Goal: Task Accomplishment & Management: Manage account settings

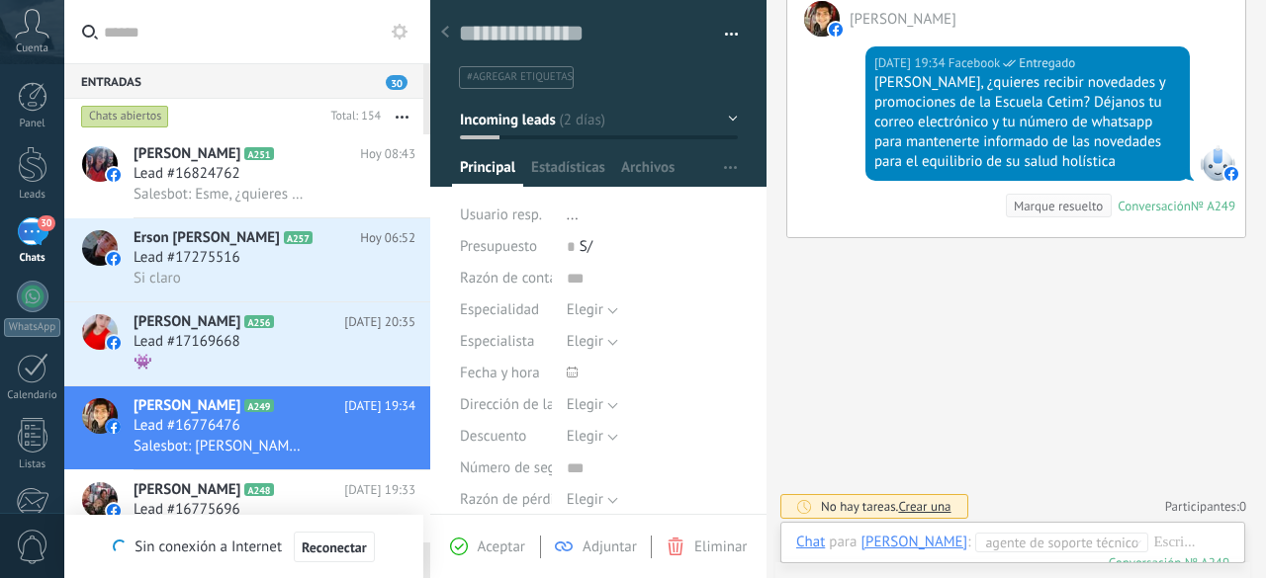
scroll to position [30, 0]
click at [269, 352] on div "Lead #17169668" at bounding box center [274, 342] width 282 height 20
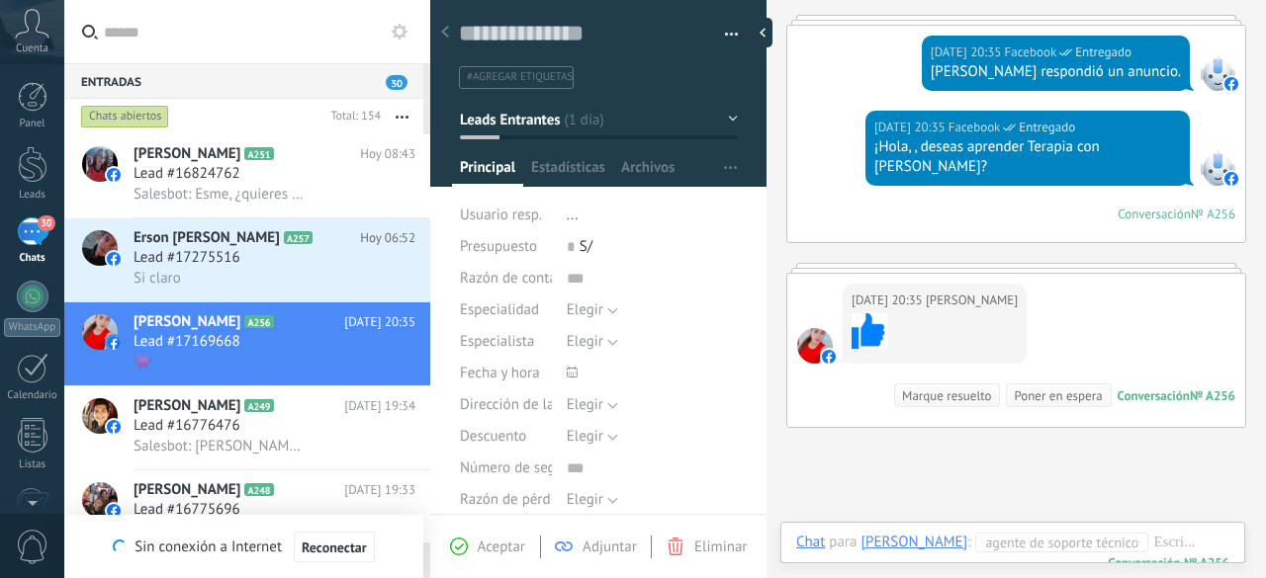
scroll to position [124, 0]
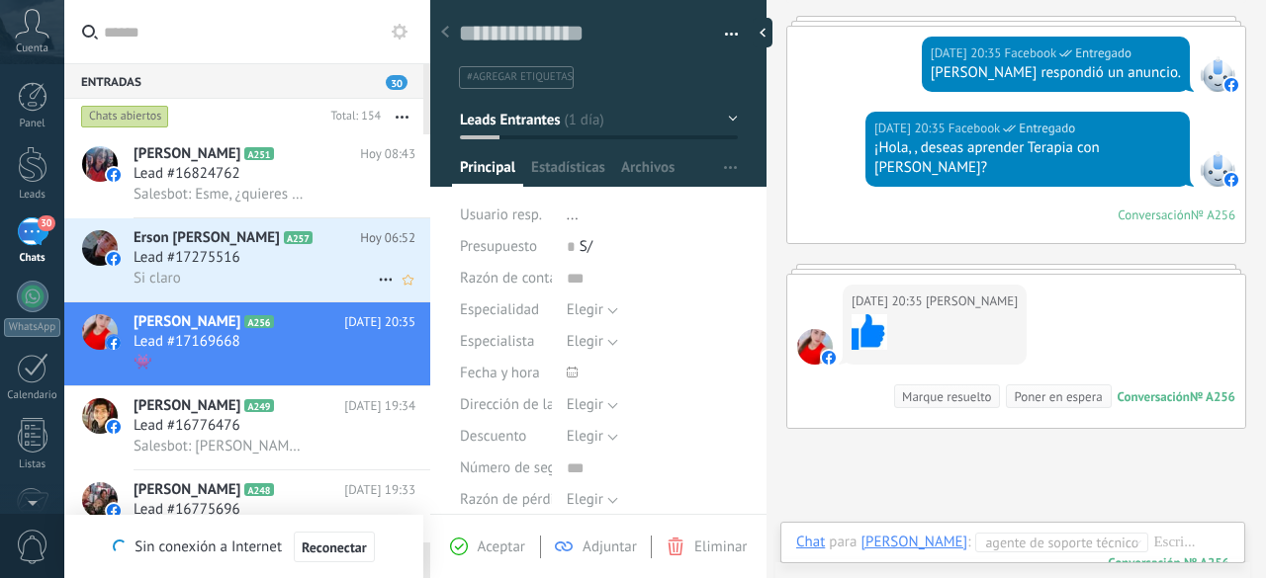
click at [235, 257] on span "Lead #17275516" at bounding box center [186, 258] width 107 height 20
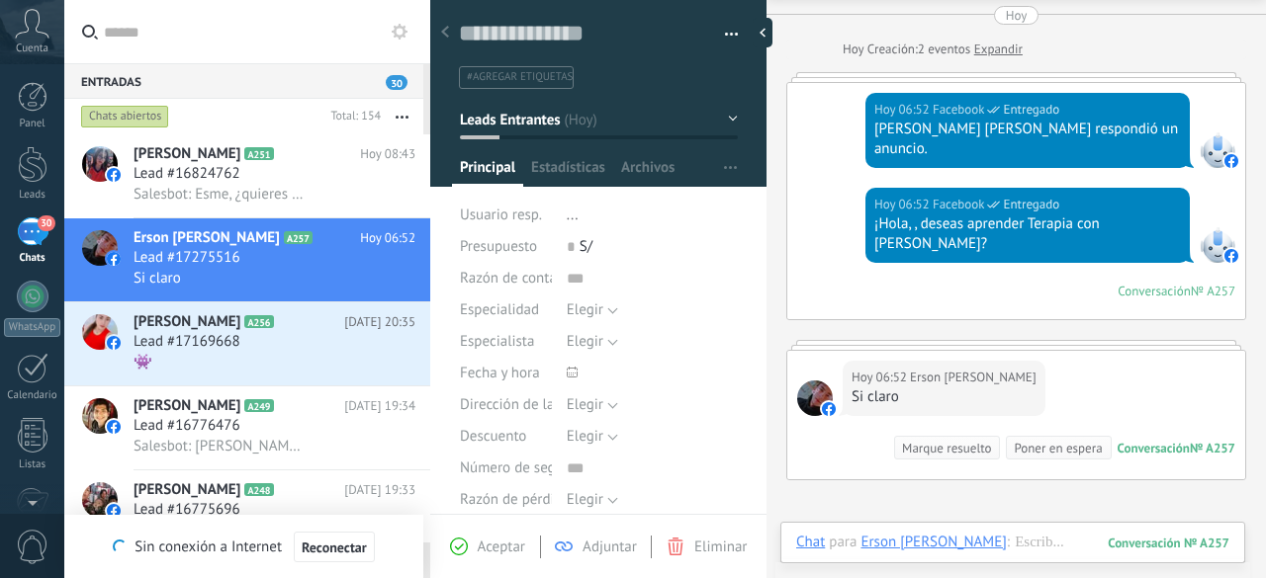
scroll to position [65, 0]
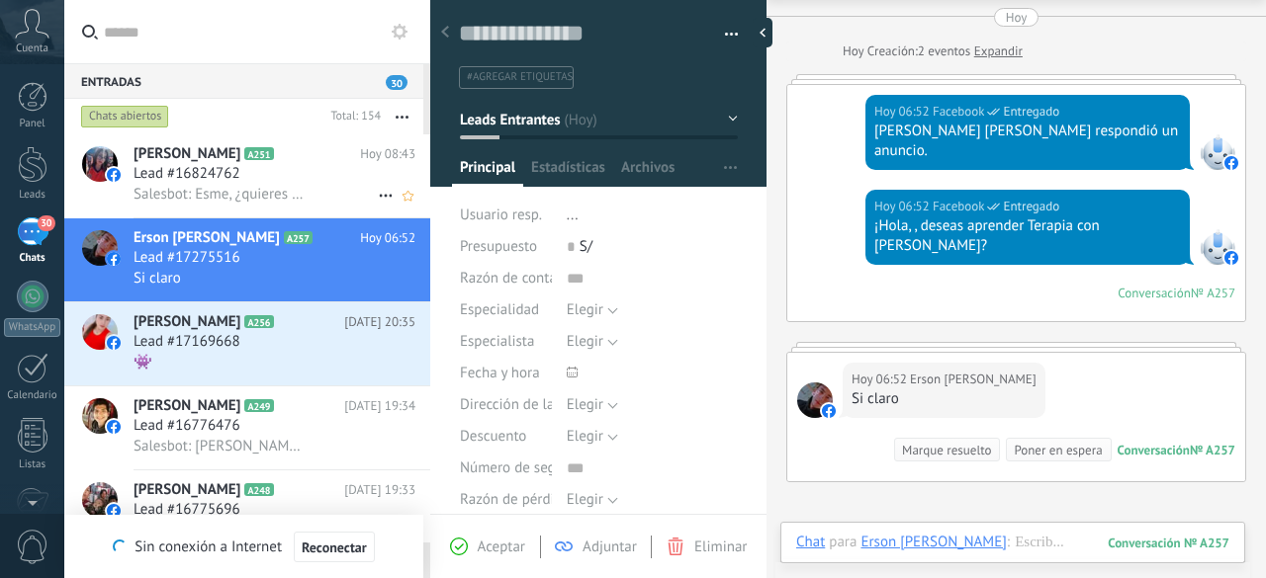
click at [258, 193] on span "Salesbot: Esme, ¿quieres recibir novedades y promociones de la Escuela Cetim? D…" at bounding box center [219, 194] width 173 height 19
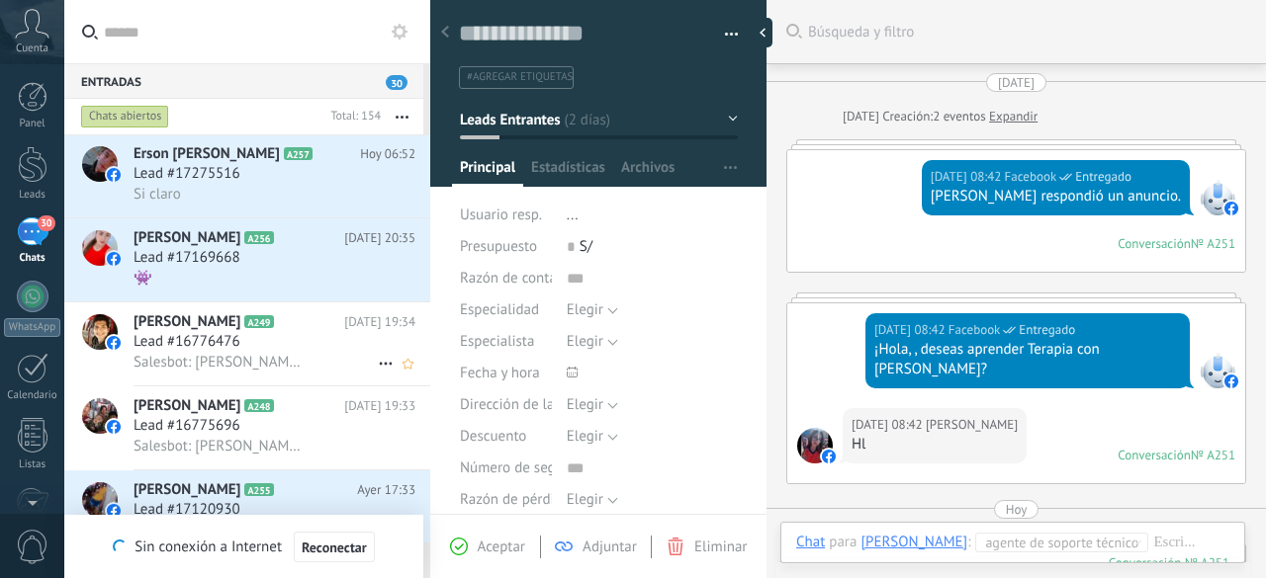
scroll to position [87, 0]
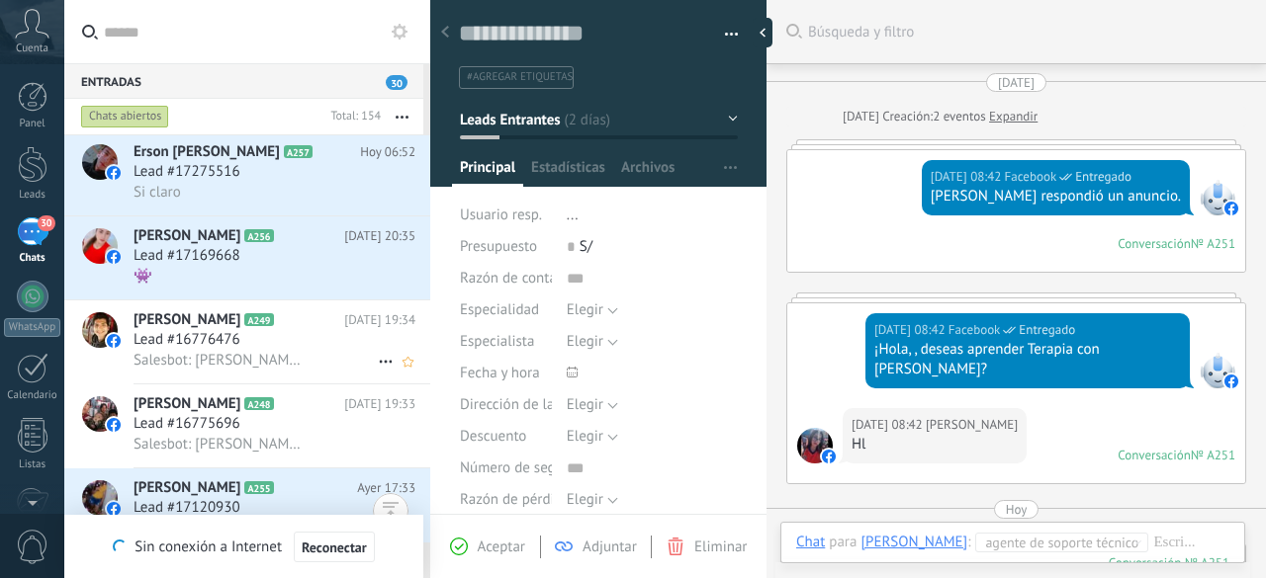
click at [271, 380] on div "[PERSON_NAME] A249 [DATE] 19:34 Lead #16776476 Salesbot: [PERSON_NAME], ¿quiere…" at bounding box center [281, 342] width 297 height 83
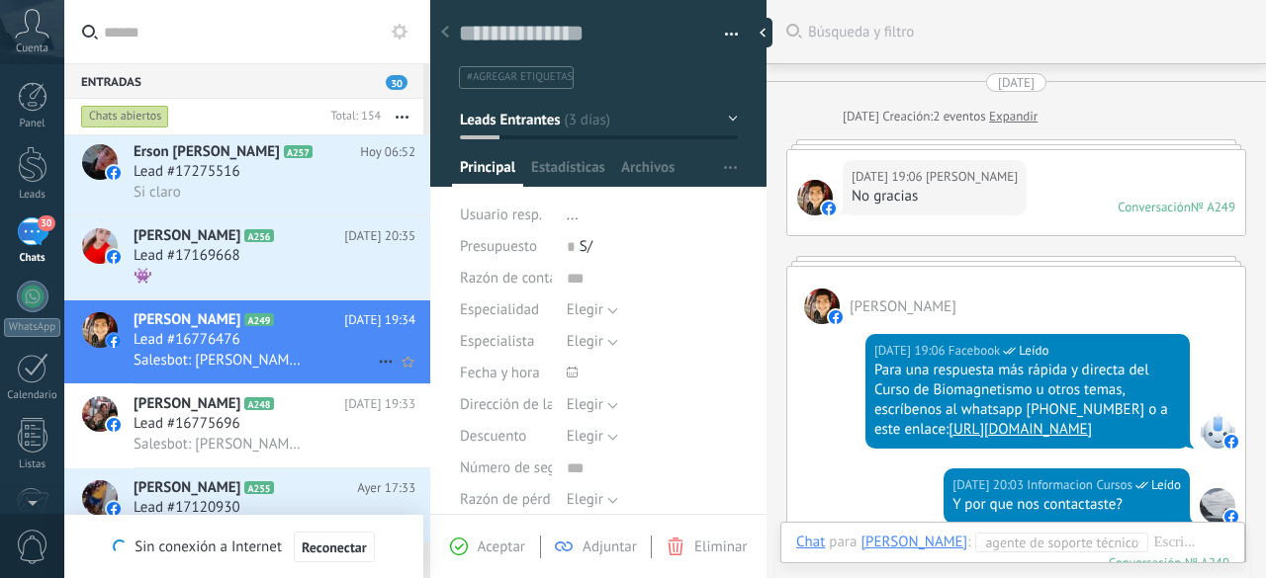
scroll to position [473, 0]
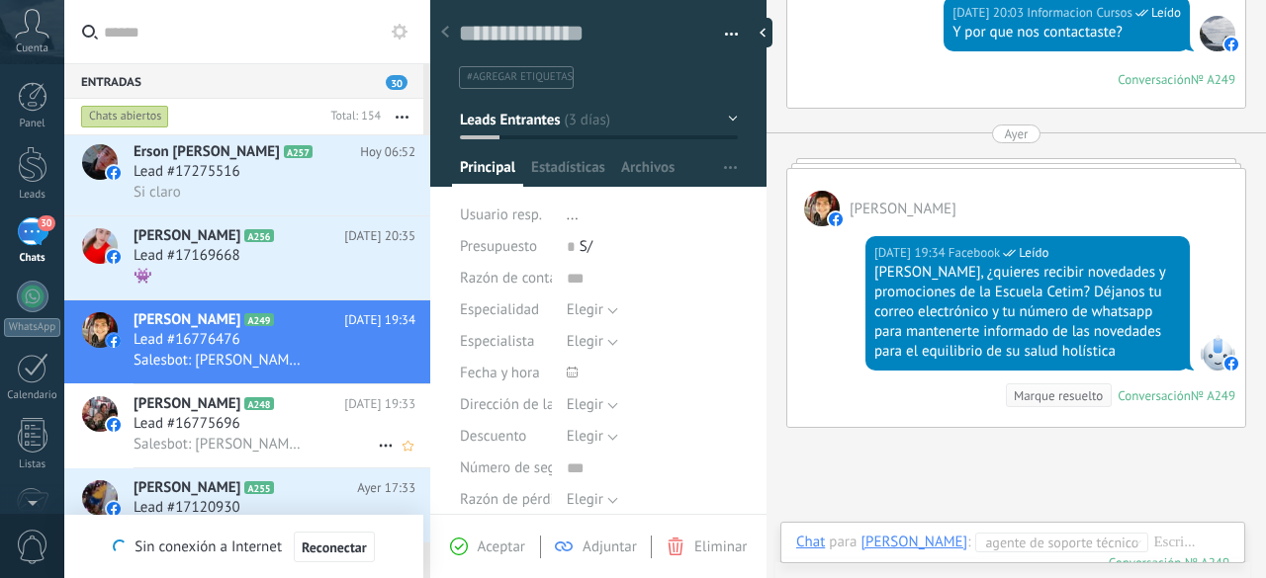
click at [229, 426] on span "Lead #16775696" at bounding box center [186, 424] width 107 height 20
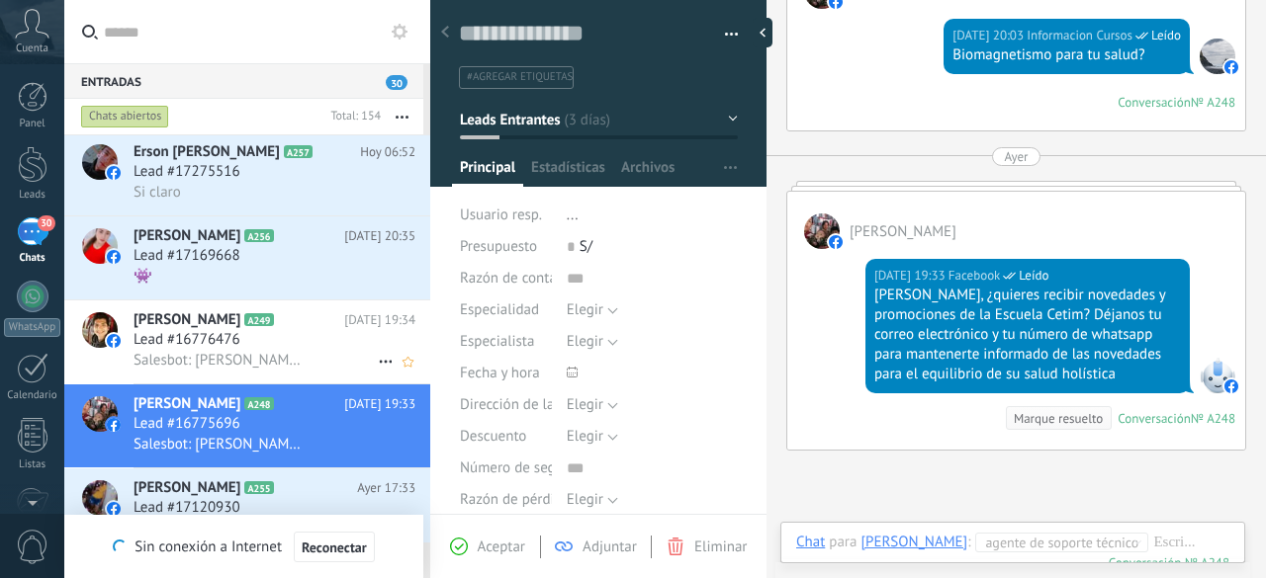
scroll to position [182, 0]
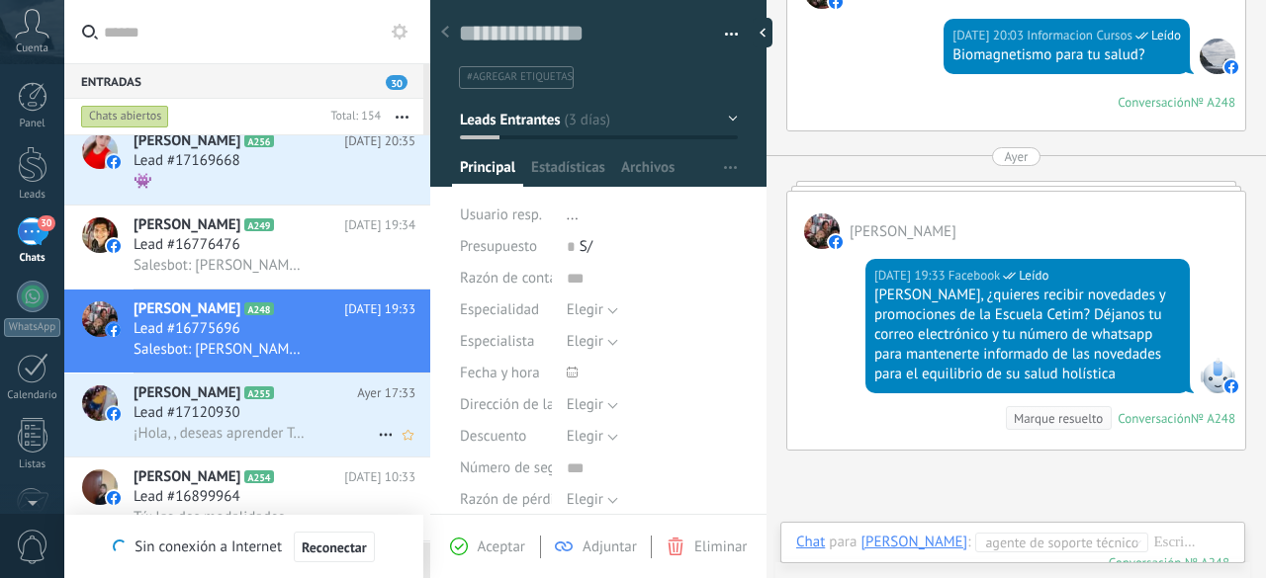
click at [227, 417] on span "Lead #17120930" at bounding box center [186, 413] width 107 height 20
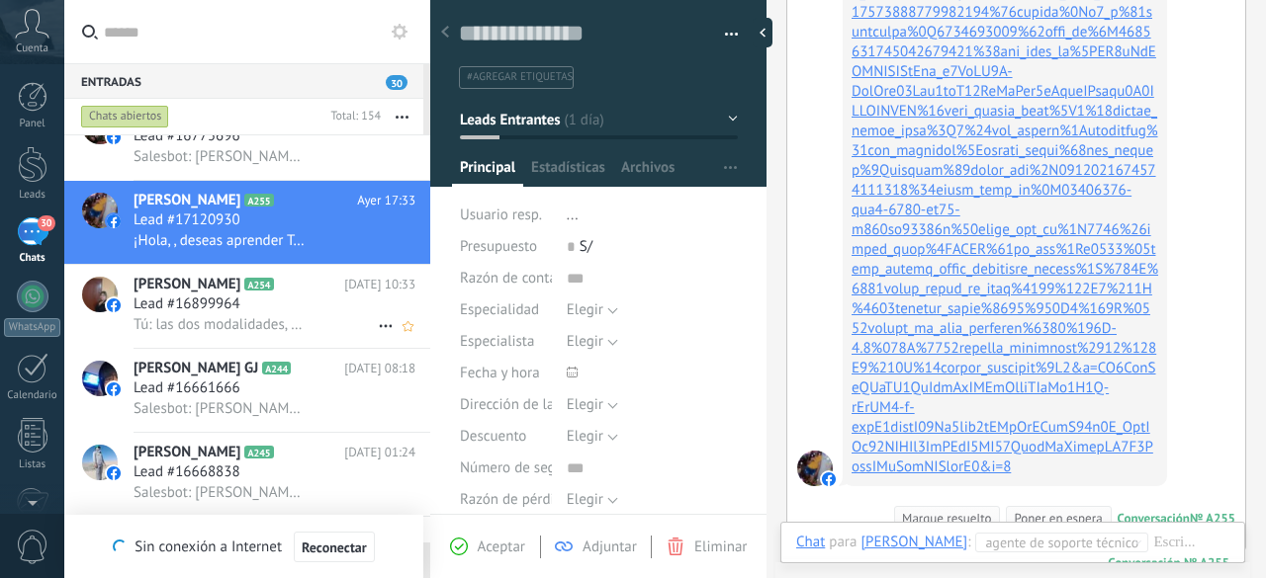
scroll to position [376, 0]
click at [202, 314] on span "Lead #16899964" at bounding box center [186, 305] width 107 height 20
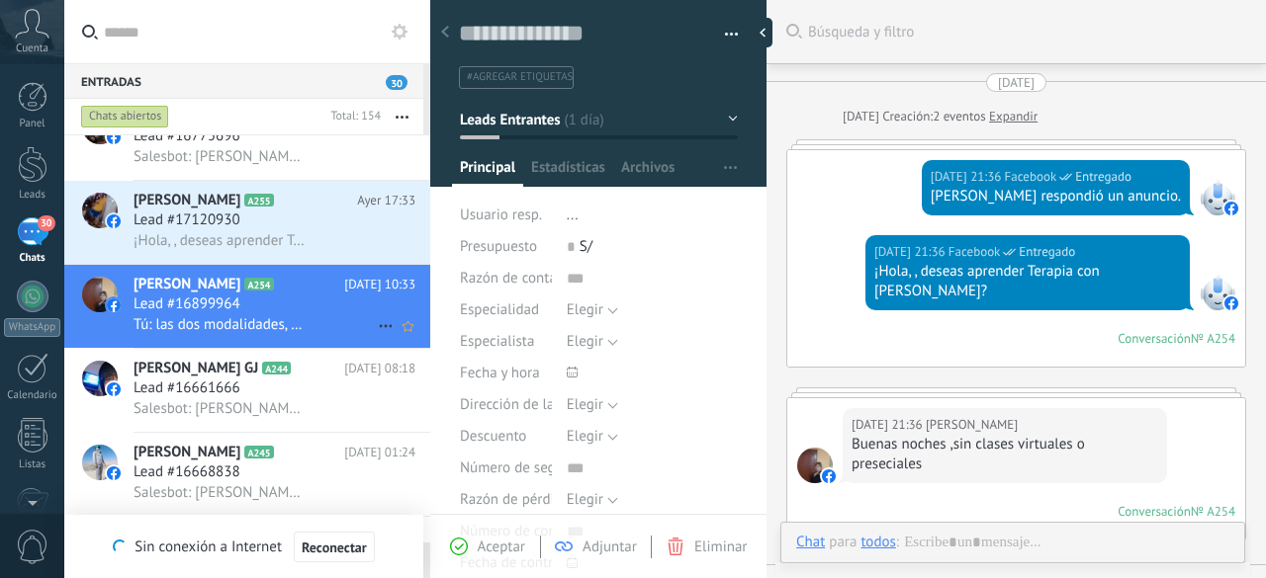
type textarea "**********"
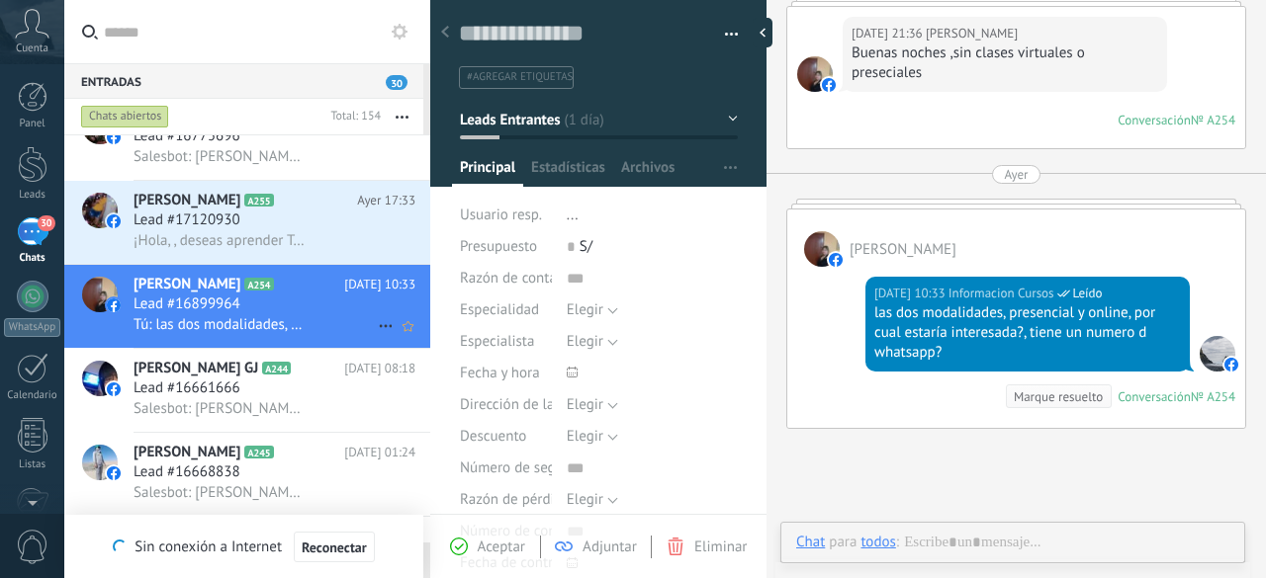
scroll to position [30, 0]
